Goal: Task Accomplishment & Management: Use online tool/utility

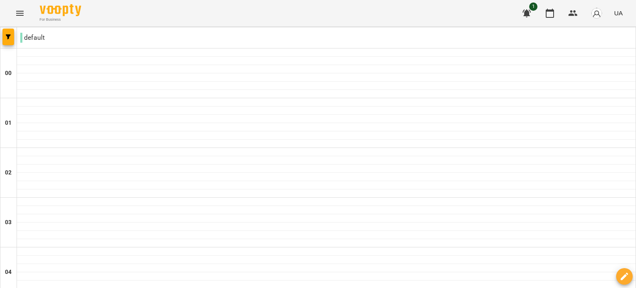
scroll to position [952, 0]
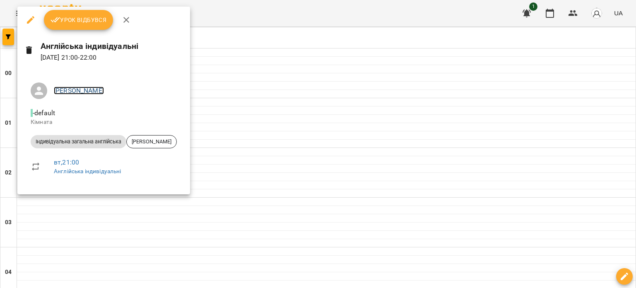
click at [75, 90] on link "[PERSON_NAME]" at bounding box center [79, 91] width 50 height 8
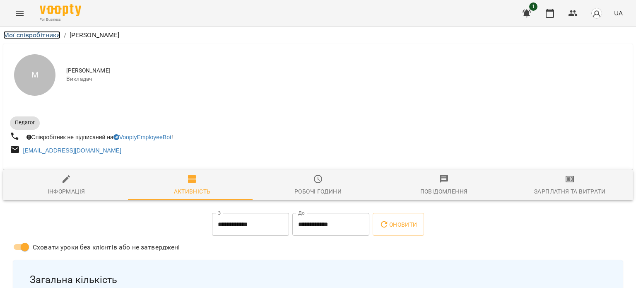
click at [41, 35] on link "Мої співробітники" at bounding box center [31, 35] width 57 height 8
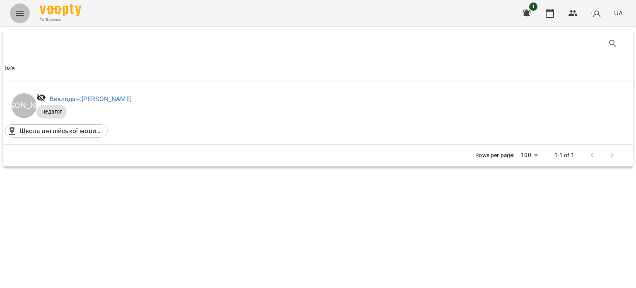
click at [18, 7] on button "Menu" at bounding box center [20, 13] width 20 height 20
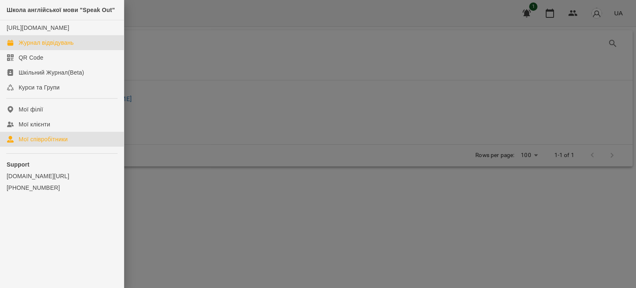
click at [43, 47] on div "Журнал відвідувань" at bounding box center [46, 42] width 55 height 8
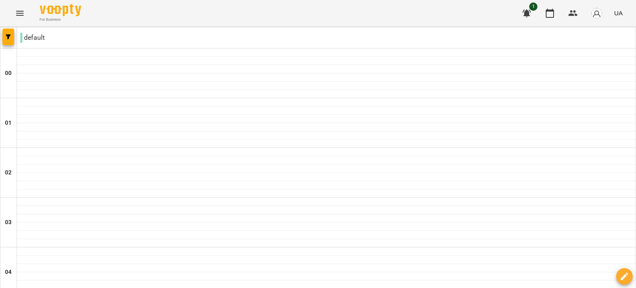
scroll to position [958, 0]
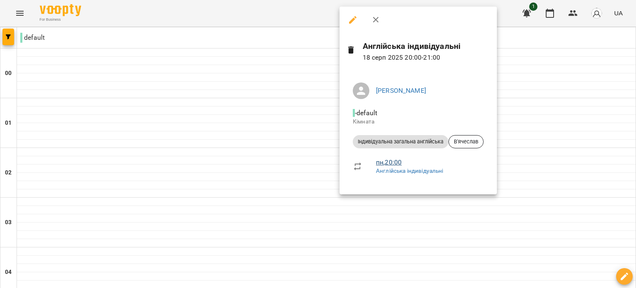
click at [384, 163] on link "пн , 20:00" at bounding box center [389, 162] width 26 height 8
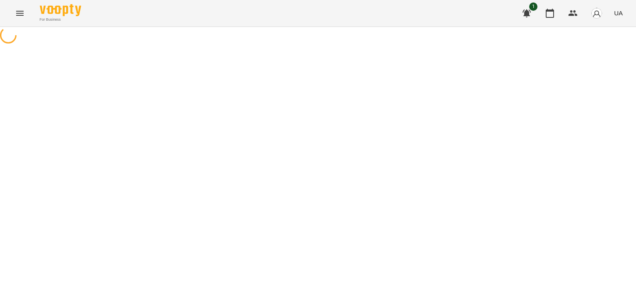
select select "*"
select select "**********"
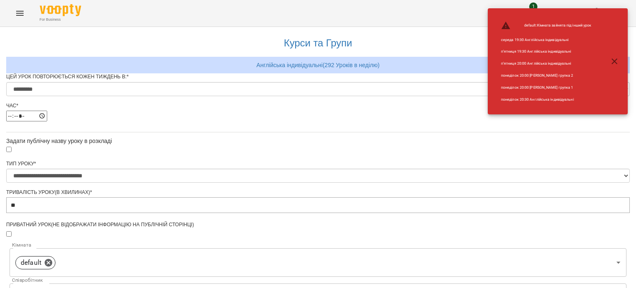
scroll to position [320, 0]
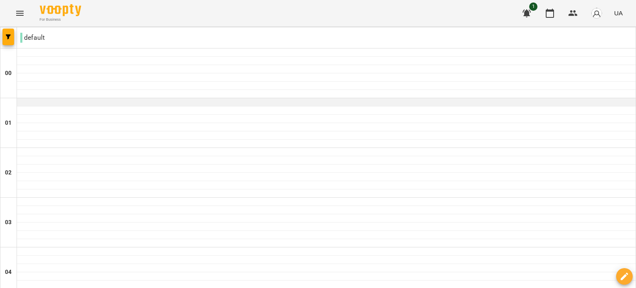
scroll to position [945, 0]
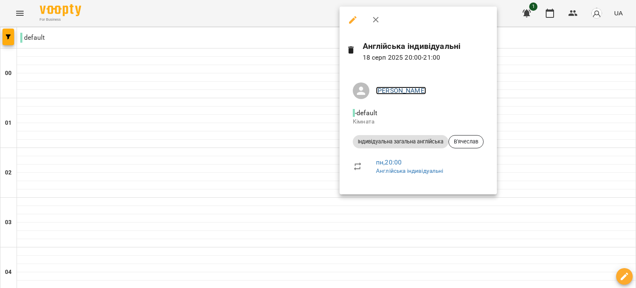
click at [391, 91] on link "[PERSON_NAME]" at bounding box center [401, 91] width 50 height 8
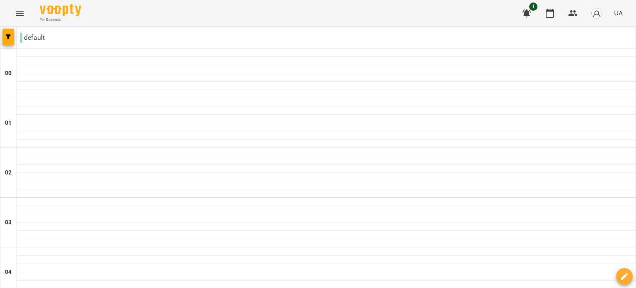
scroll to position [958, 0]
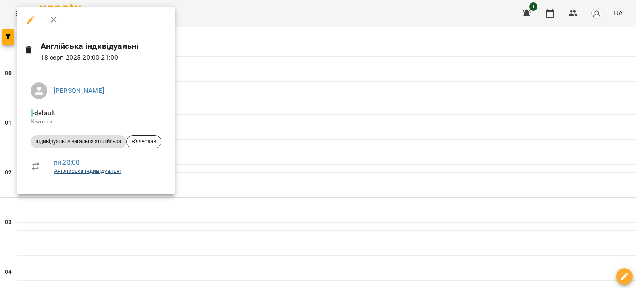
click at [63, 168] on link "Англійська індивідуальні" at bounding box center [87, 170] width 67 height 7
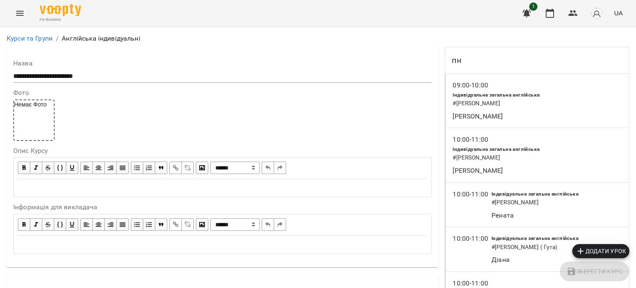
scroll to position [2465, 0]
click at [17, 13] on icon "Menu" at bounding box center [20, 13] width 10 height 10
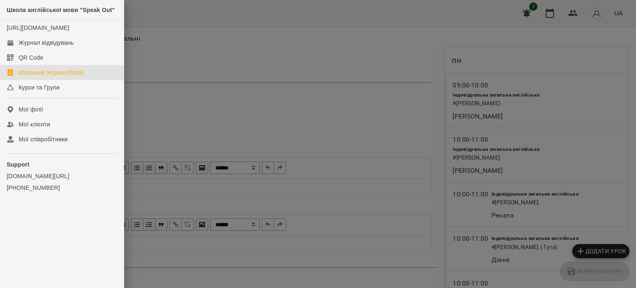
click at [49, 80] on link "Шкільний Журнал(Beta)" at bounding box center [62, 72] width 124 height 15
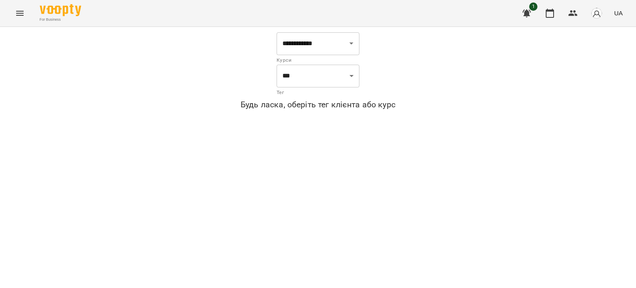
click at [17, 8] on icon "Menu" at bounding box center [20, 13] width 10 height 10
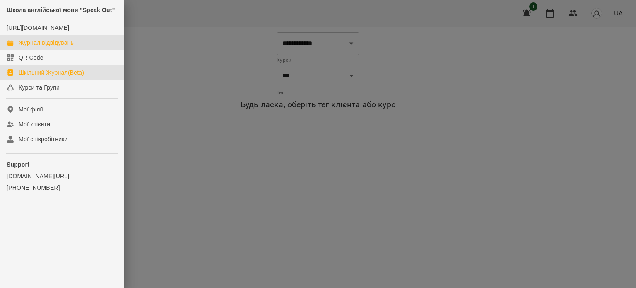
click at [31, 47] on div "Журнал відвідувань" at bounding box center [46, 42] width 55 height 8
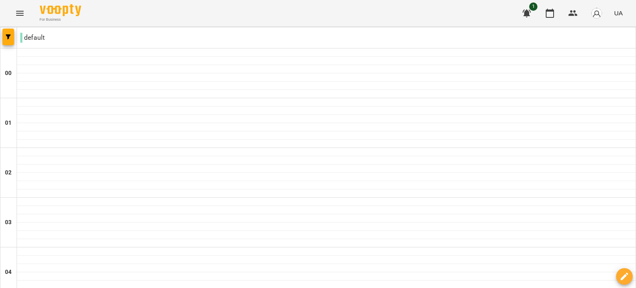
scroll to position [870, 0]
